Goal: Transaction & Acquisition: Purchase product/service

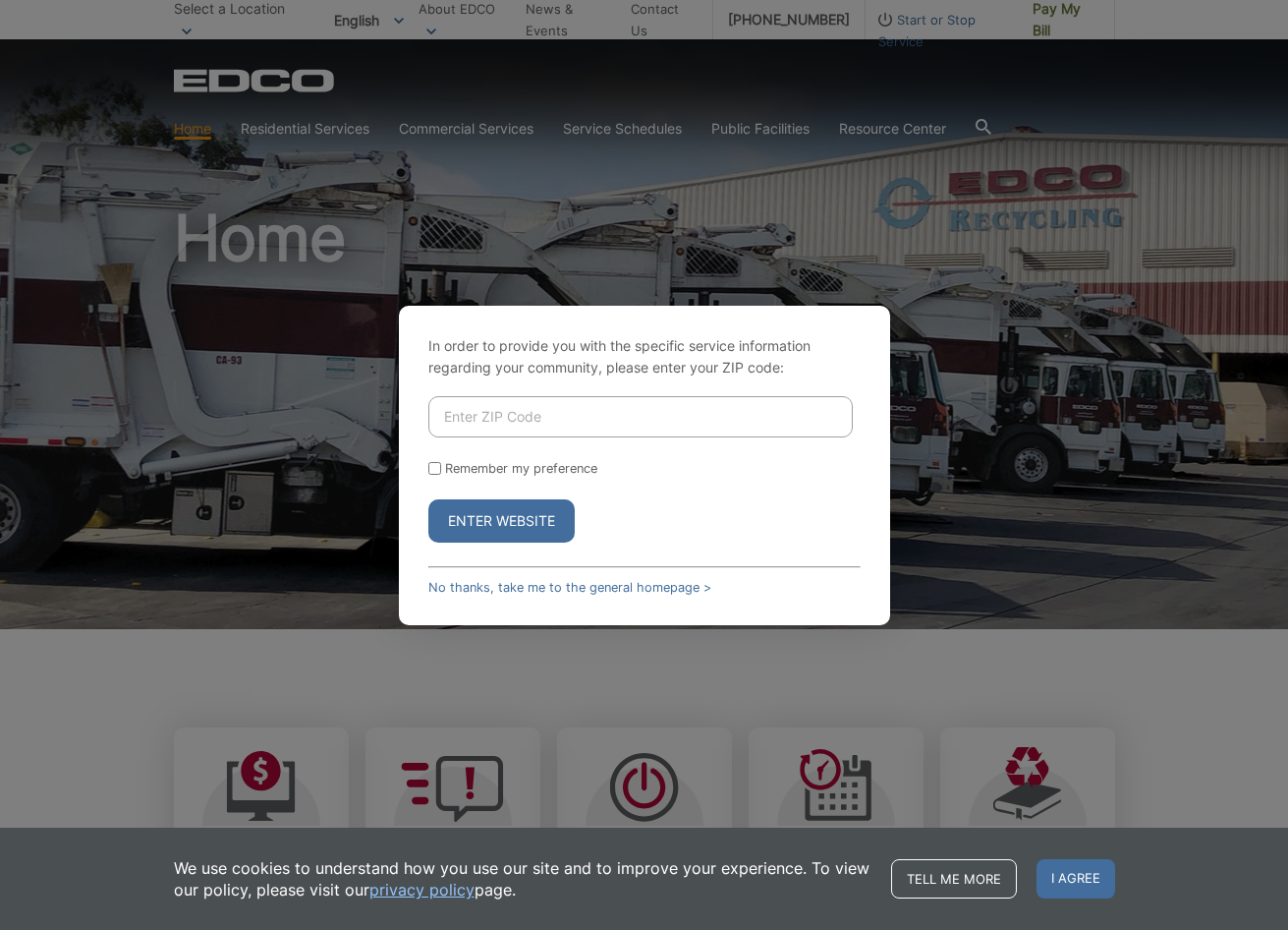
click at [705, 420] on input "Enter ZIP Code" at bounding box center [641, 416] width 425 height 41
click at [514, 397] on input "Enter ZIP Code" at bounding box center [641, 416] width 425 height 41
click at [506, 415] on input "Enter ZIP Code" at bounding box center [641, 416] width 425 height 41
paste input "85038-8108"
type input "85038-8108"
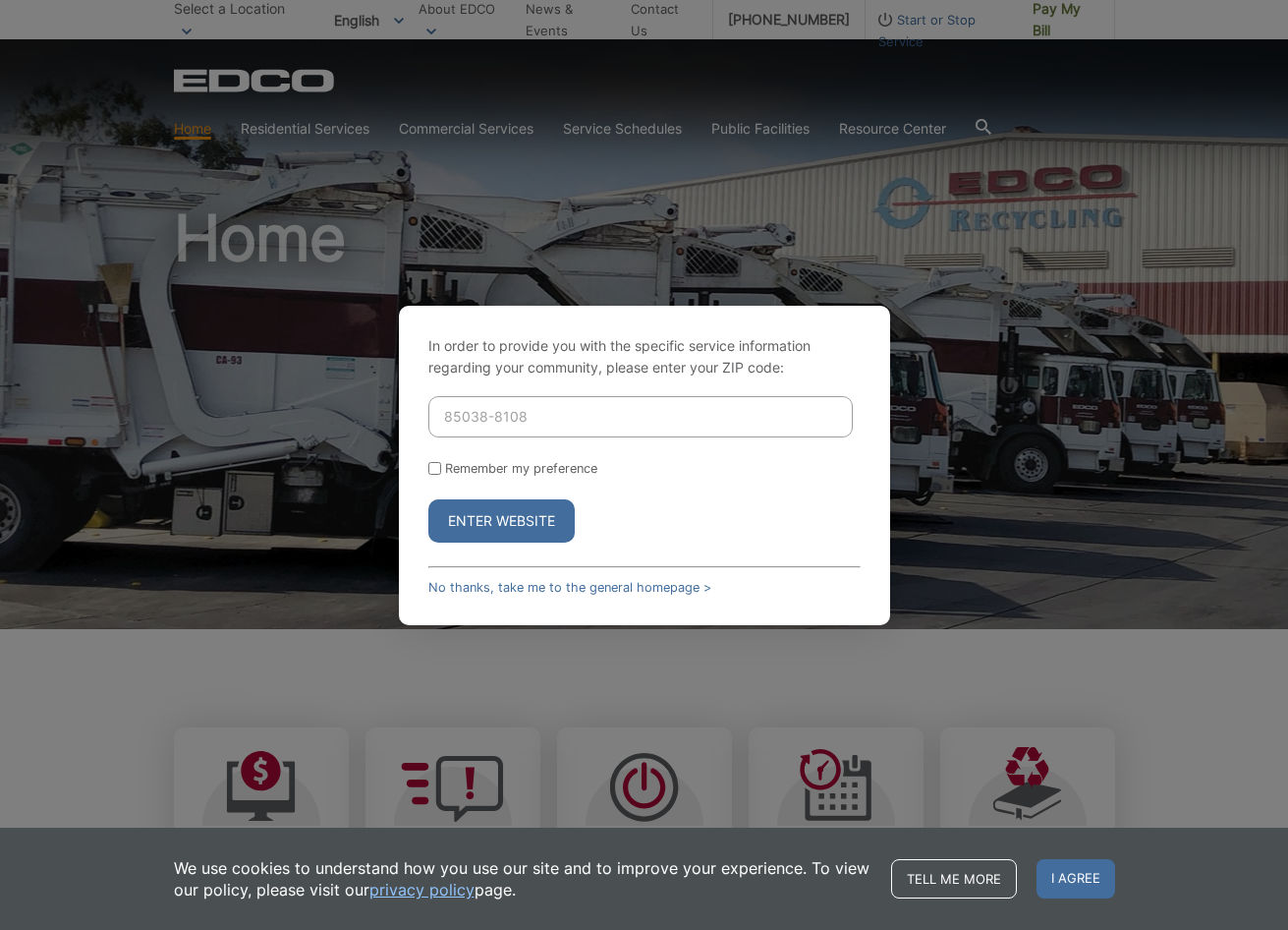
drag, startPoint x: 434, startPoint y: 469, endPoint x: 439, endPoint y: 498, distance: 29.4
click at [433, 471] on input "Remember my preference" at bounding box center [435, 467] width 13 height 13
checkbox input "true"
click at [479, 519] on button "Enter Website" at bounding box center [501, 520] width 147 height 43
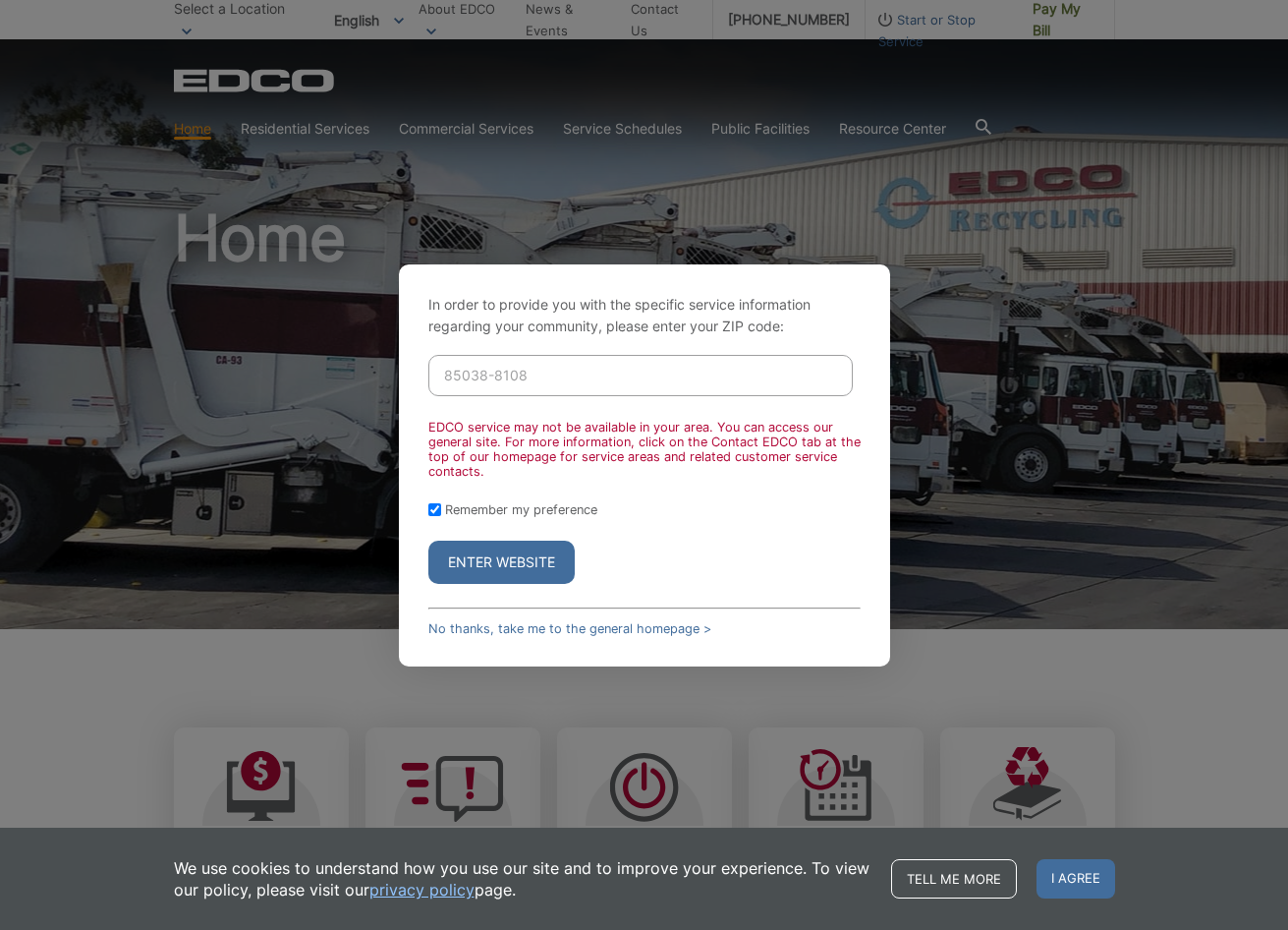
click at [566, 369] on input "85038-8108" at bounding box center [641, 375] width 425 height 41
drag, startPoint x: 617, startPoint y: 372, endPoint x: 357, endPoint y: 371, distance: 260.0
click at [357, 371] on div "In order to provide you with the specific service information regarding your co…" at bounding box center [644, 465] width 1288 height 930
click at [575, 380] on input "Enter ZIP Code" at bounding box center [641, 375] width 425 height 41
paste input "90621"
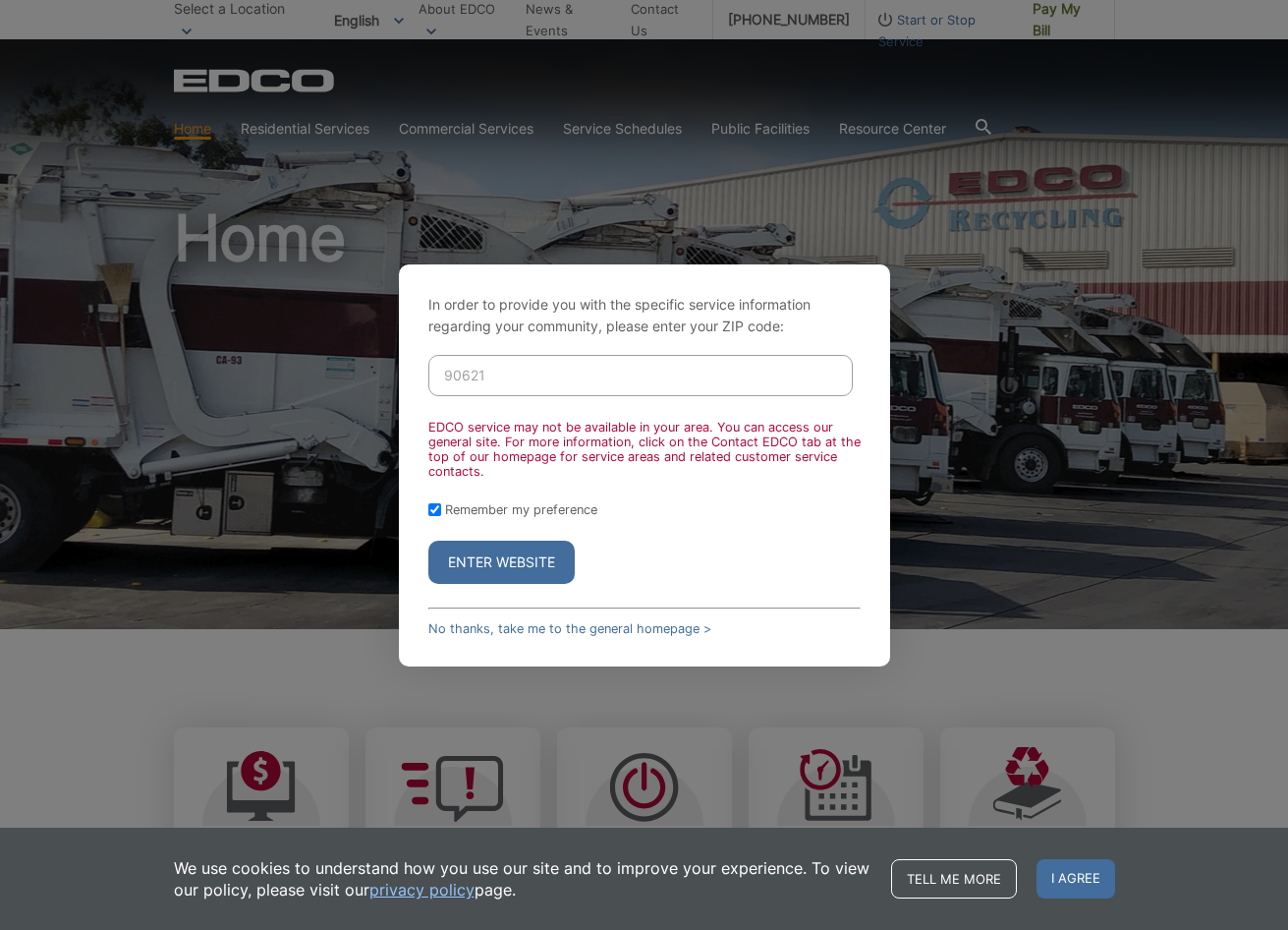
type input "90621"
click at [547, 564] on button "Enter Website" at bounding box center [501, 561] width 147 height 43
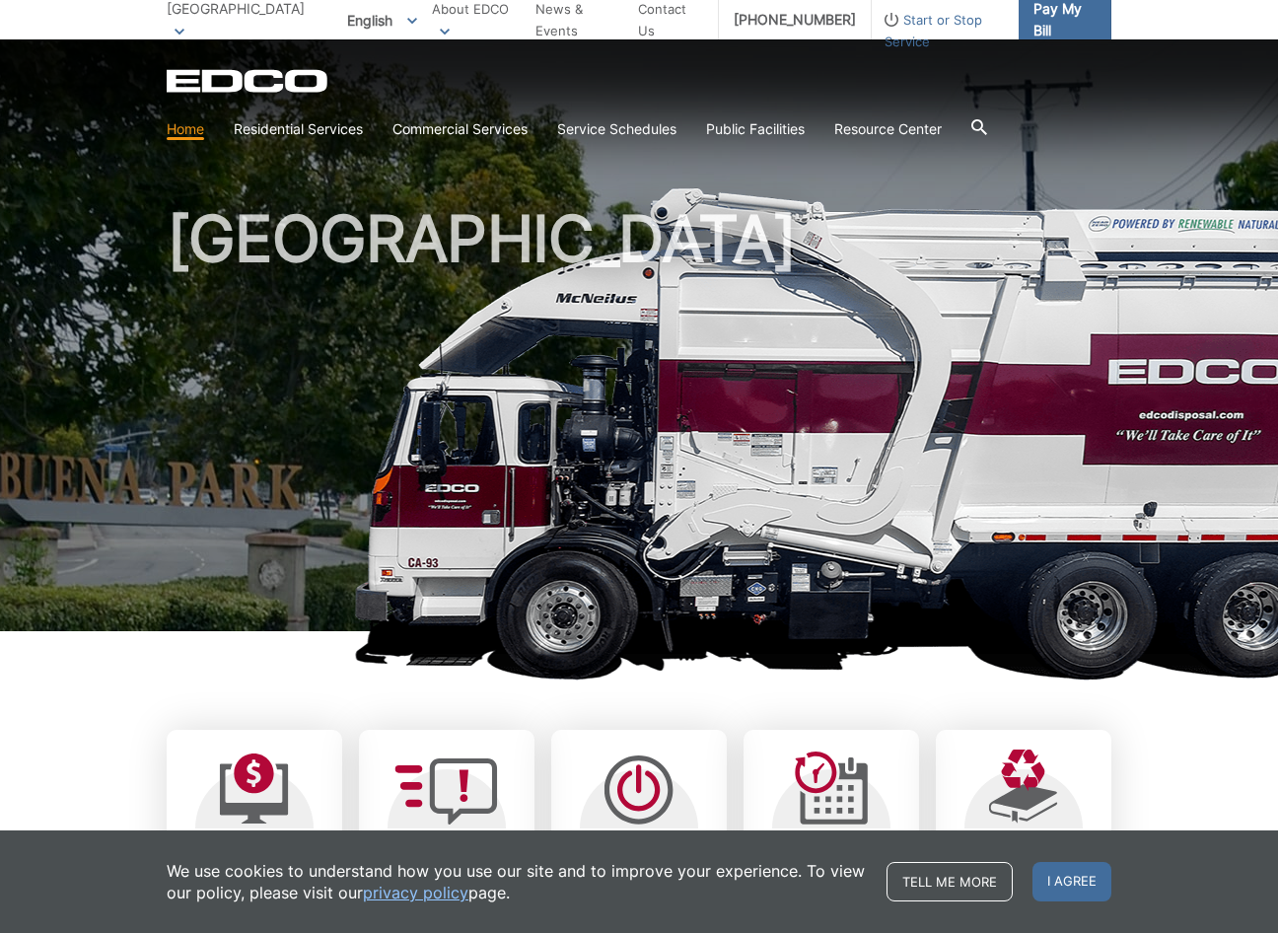
click at [1050, 23] on span "Pay My Bill" at bounding box center [1064, 19] width 62 height 43
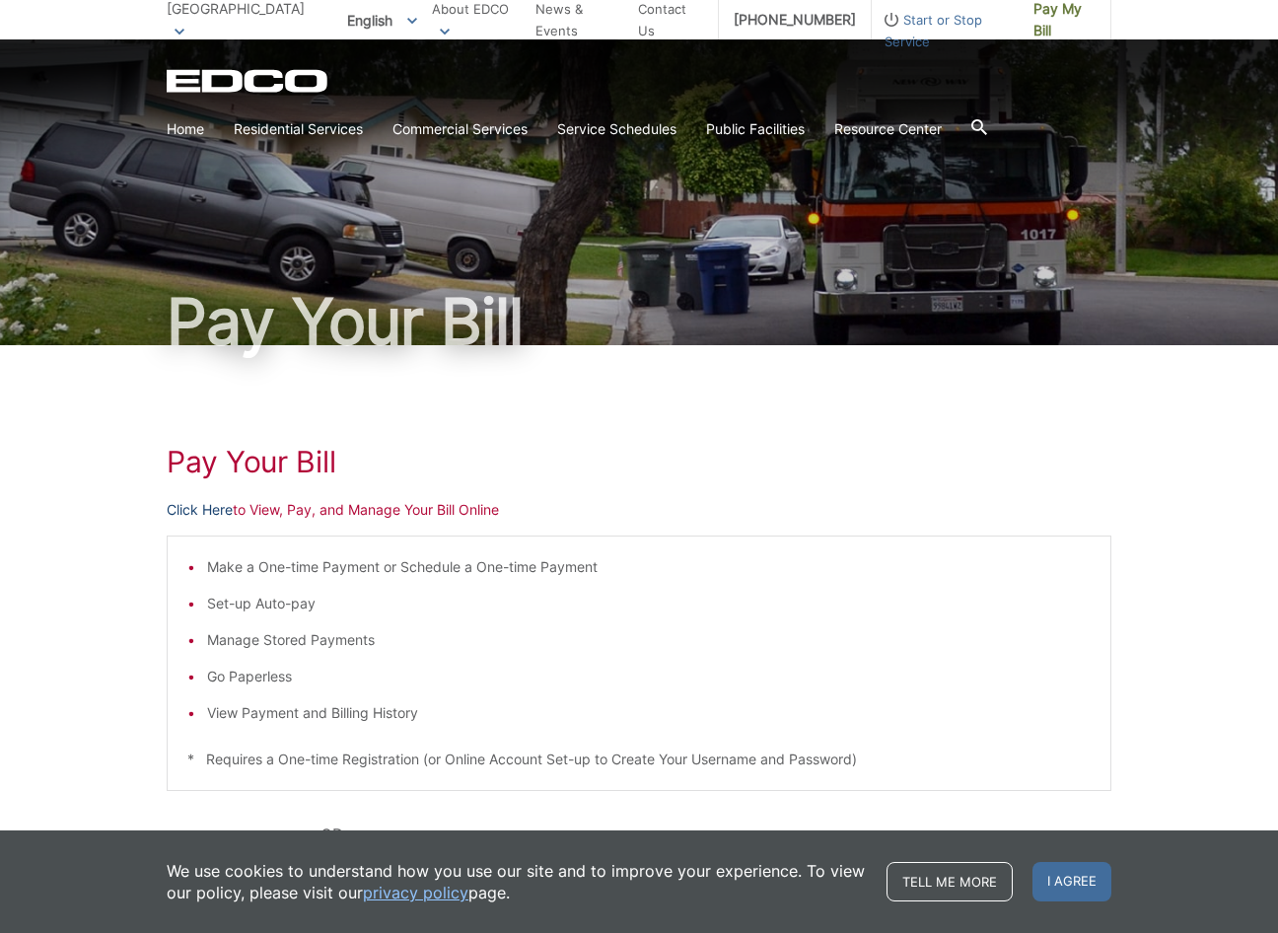
click at [211, 509] on link "Click Here" at bounding box center [200, 510] width 66 height 22
